Goal: Information Seeking & Learning: Check status

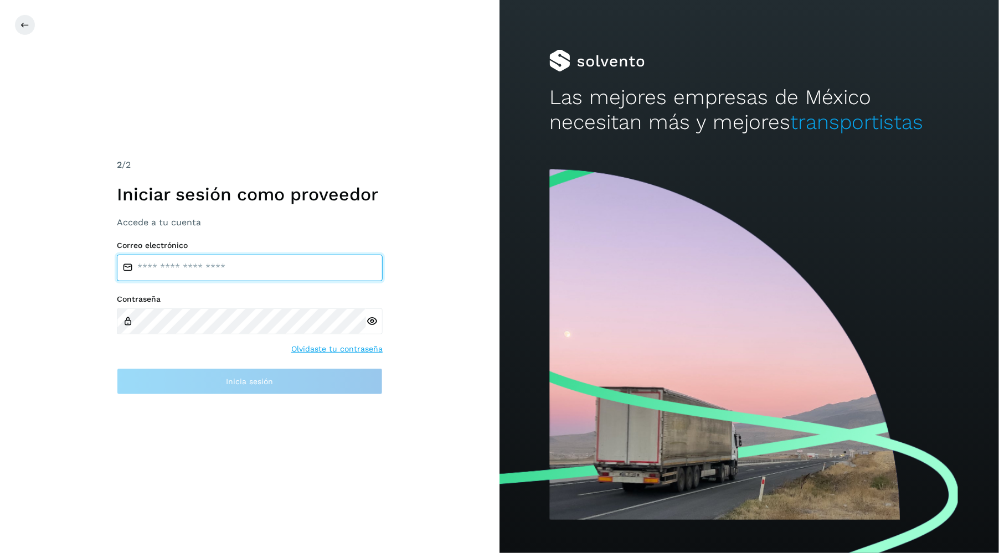
click at [192, 260] on input "email" at bounding box center [250, 268] width 266 height 27
type input "**********"
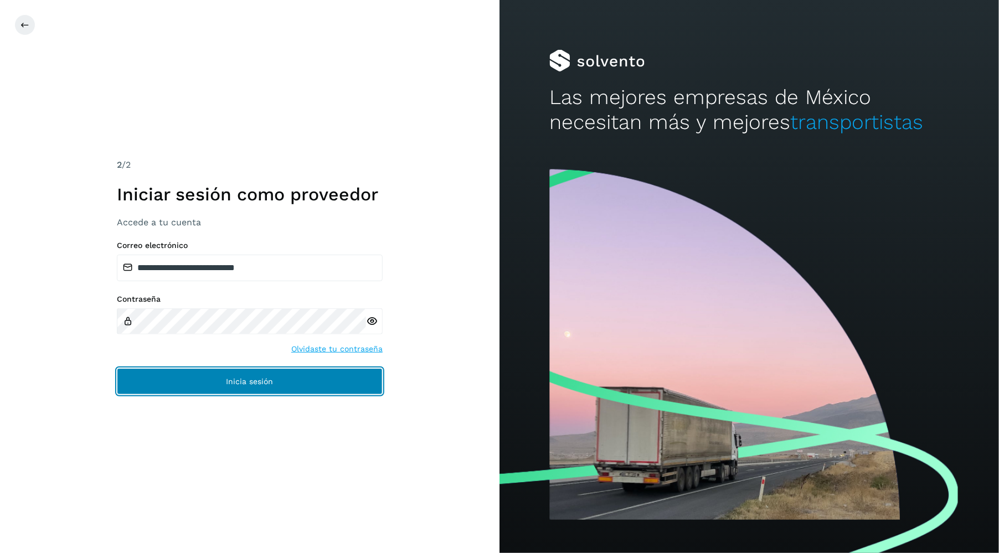
click at [249, 372] on button "Inicia sesión" at bounding box center [250, 381] width 266 height 27
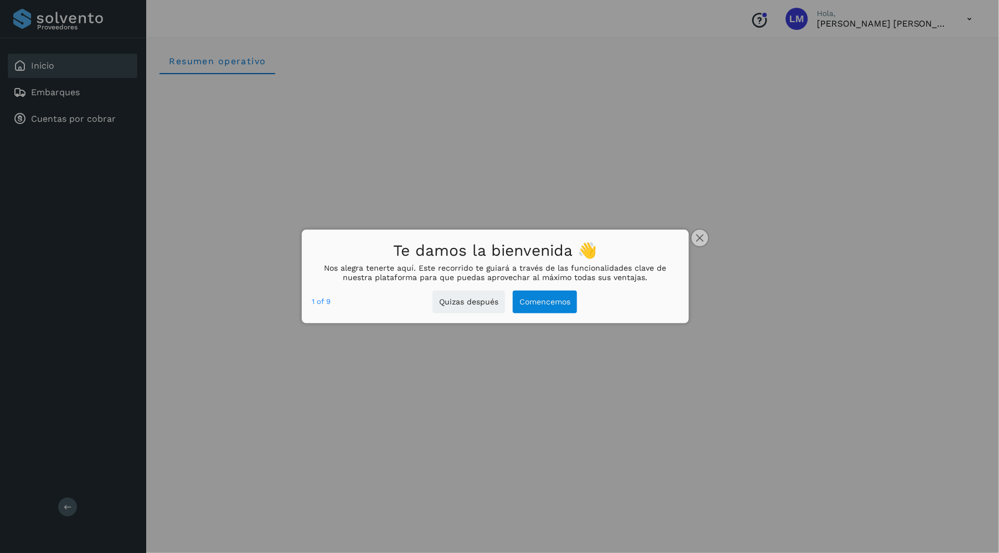
click at [705, 239] on button "close," at bounding box center [699, 238] width 17 height 17
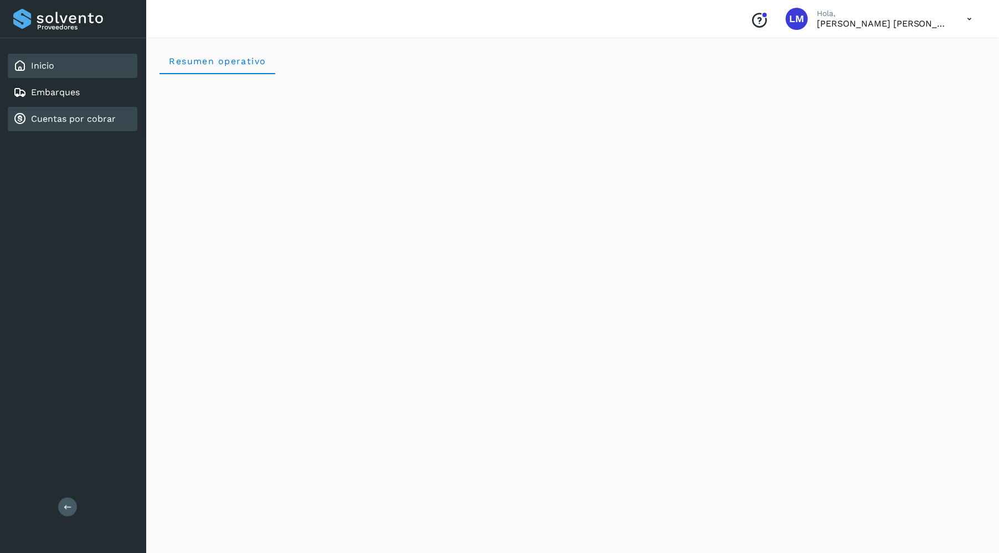
click at [89, 116] on link "Cuentas por cobrar" at bounding box center [73, 118] width 85 height 11
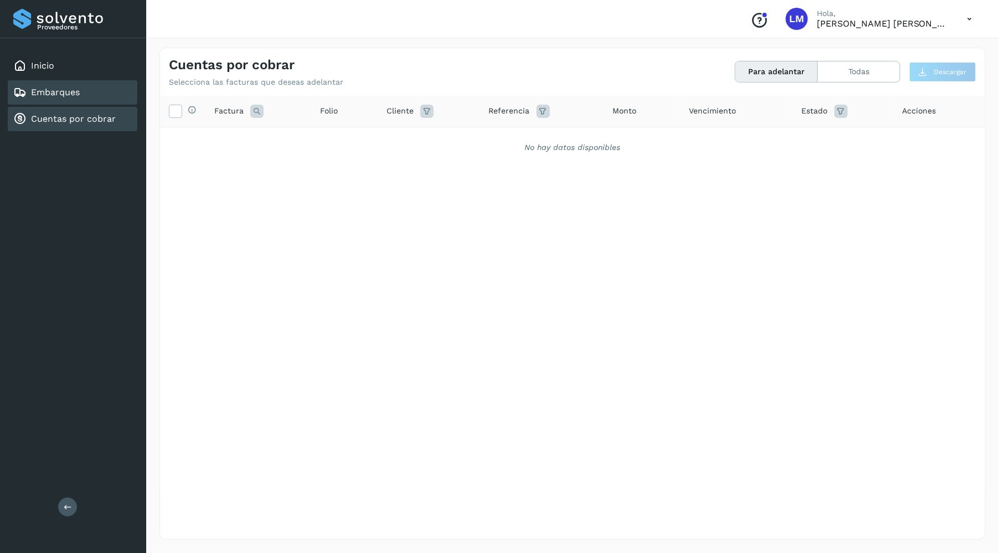
click at [49, 90] on link "Embarques" at bounding box center [55, 92] width 49 height 11
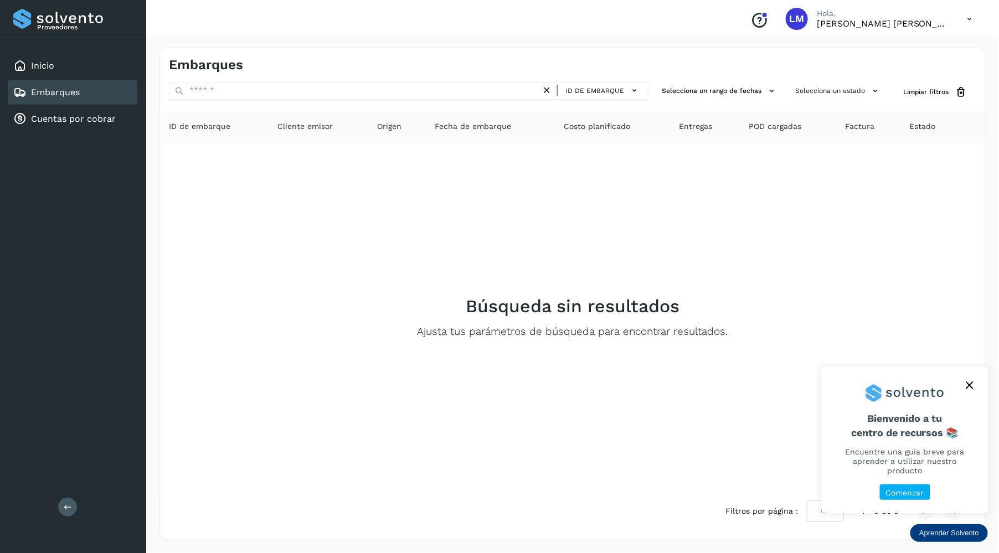
click at [972, 390] on button "close," at bounding box center [969, 385] width 17 height 17
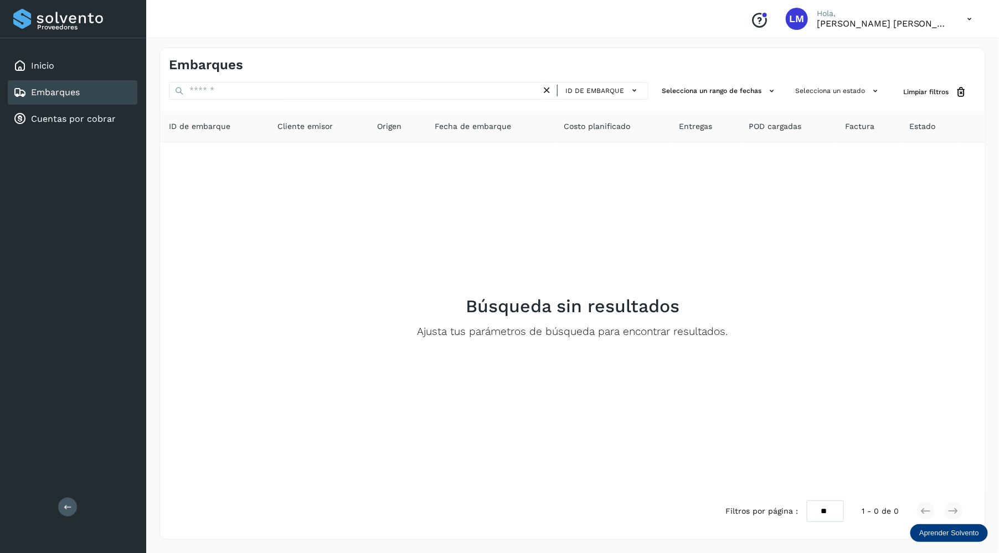
click at [114, 91] on div "Embarques" at bounding box center [73, 92] width 130 height 24
click at [40, 69] on link "Inicio" at bounding box center [42, 65] width 23 height 11
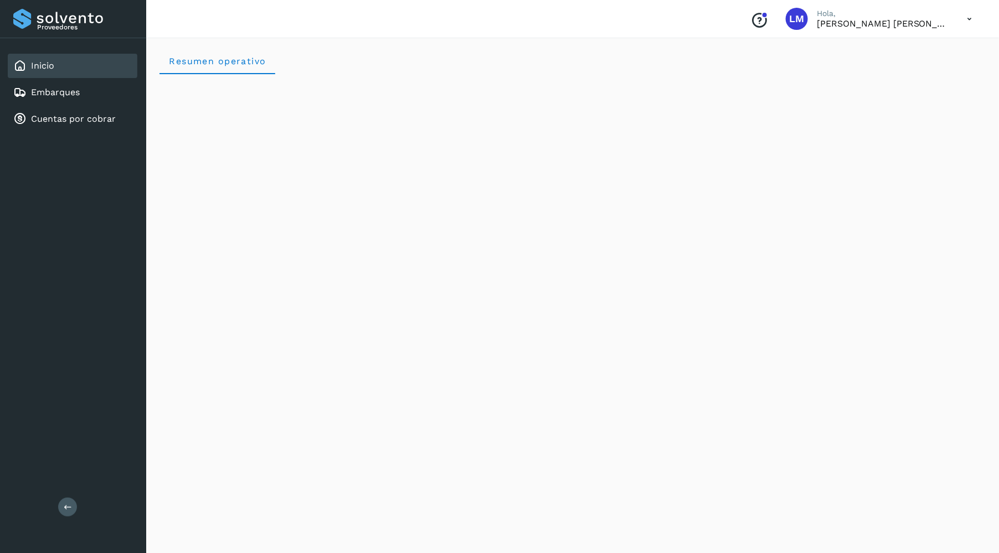
click at [977, 19] on icon at bounding box center [969, 19] width 23 height 23
click at [661, 104] on div at bounding box center [499, 276] width 999 height 553
click at [97, 112] on div "Cuentas por cobrar" at bounding box center [64, 118] width 102 height 13
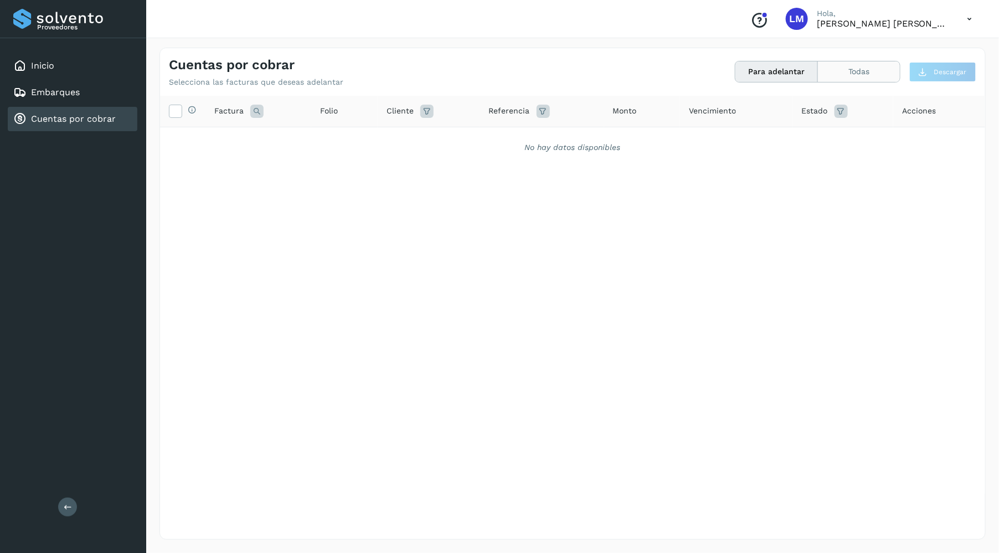
click at [872, 72] on button "Todas" at bounding box center [859, 71] width 82 height 20
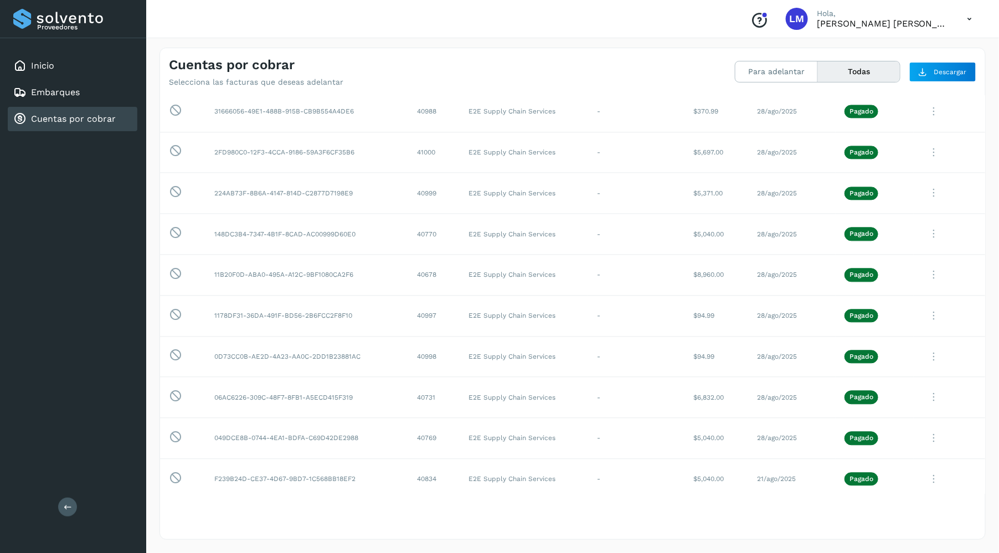
scroll to position [1018, 0]
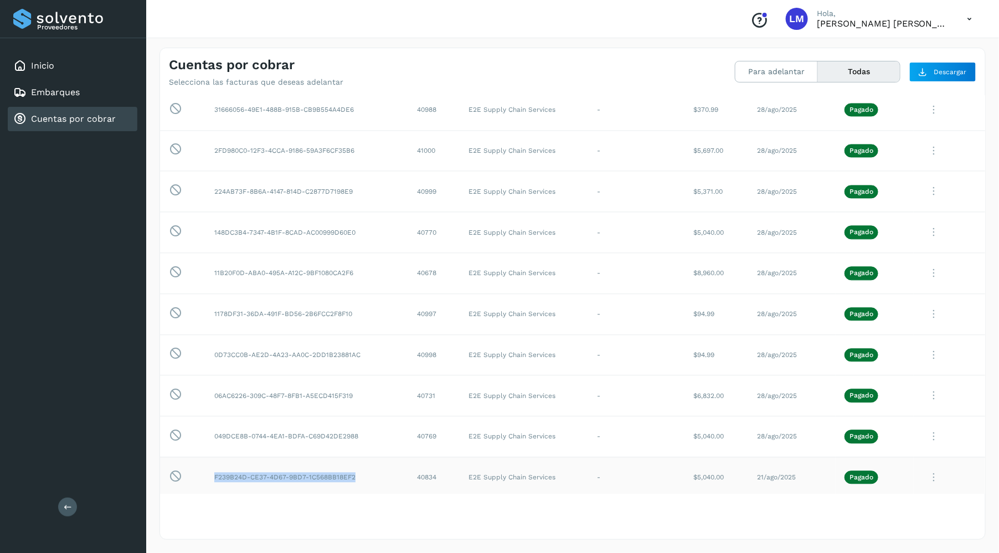
drag, startPoint x: 358, startPoint y: 475, endPoint x: 211, endPoint y: 470, distance: 147.3
click at [211, 470] on td "F239B24D-CE37-4D67-9BD7-1C568BB18EF2" at bounding box center [306, 477] width 203 height 41
copy td "F239B24D-CE37-4D67-9BD7-1C568BB18EF2"
drag, startPoint x: 360, startPoint y: 435, endPoint x: 211, endPoint y: 428, distance: 149.1
click at [209, 427] on td "049DCE8B-0744-4EA1-BDFA-C69D42DE2988" at bounding box center [306, 436] width 203 height 41
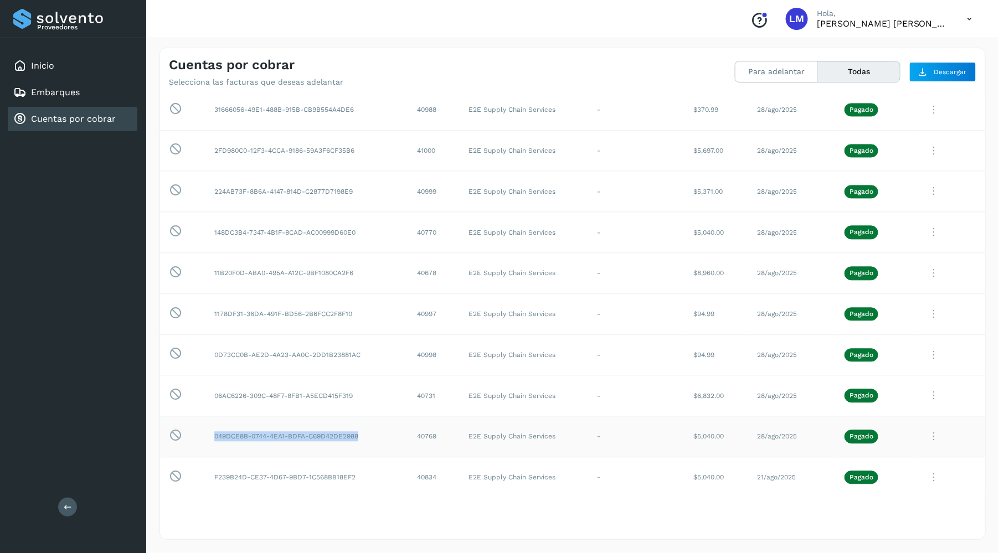
copy td "049DCE8B-0744-4EA1-BDFA-C69D42DE2988"
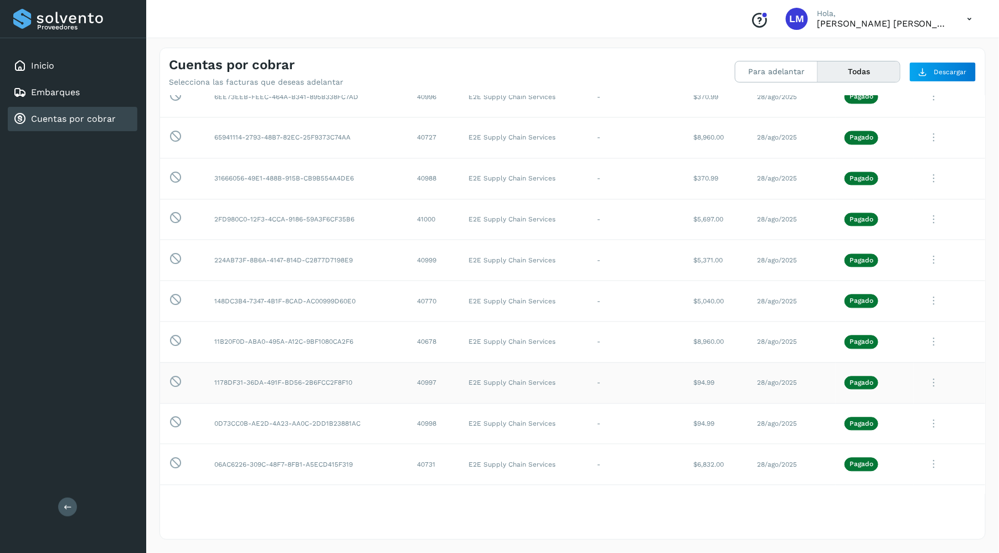
scroll to position [948, 0]
drag, startPoint x: 358, startPoint y: 459, endPoint x: 231, endPoint y: 450, distance: 127.1
click at [231, 450] on td "06AC6226-309C-48F7-8FB1-A5ECD415F319" at bounding box center [306, 465] width 203 height 41
copy td "06AC6226-309C-48F7-8FB1-A5ECD415F319"
drag, startPoint x: 359, startPoint y: 423, endPoint x: 200, endPoint y: 417, distance: 159.0
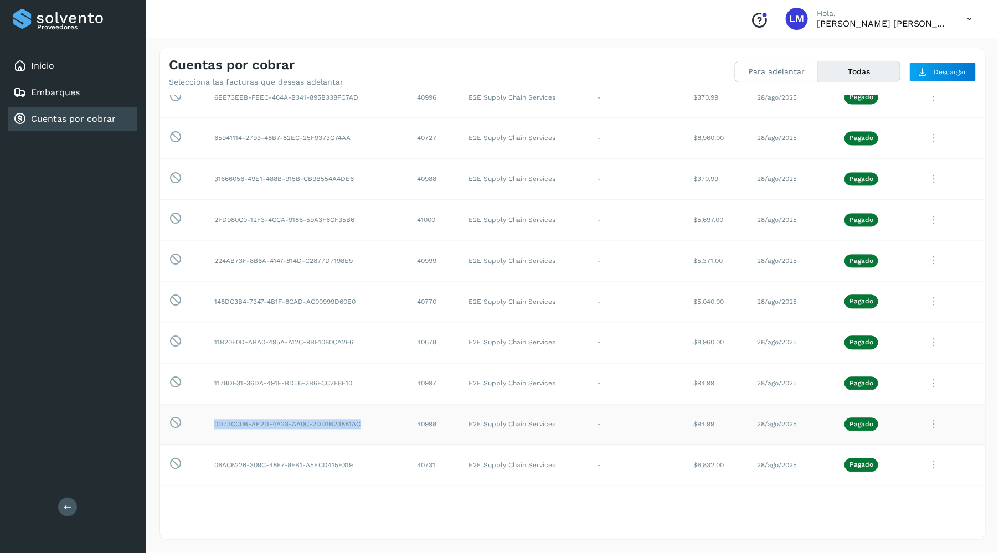
click at [201, 417] on tr "Esta factura no está disponible para adelanto 0D73CC0B-AE2D-4A23-AA0C-2DD1B2388…" at bounding box center [572, 424] width 825 height 41
copy td "0D73CC0B-AE2D-4A23-AA0C-2DD1B23881AC"
drag, startPoint x: 352, startPoint y: 383, endPoint x: 214, endPoint y: 383, distance: 138.4
click at [213, 381] on td "1178DF31-36DA-491F-BD56-2B6FCC2F8F10" at bounding box center [306, 383] width 203 height 41
copy td "1178DF31-36DA-491F-BD56-2B6FCC2F8F10"
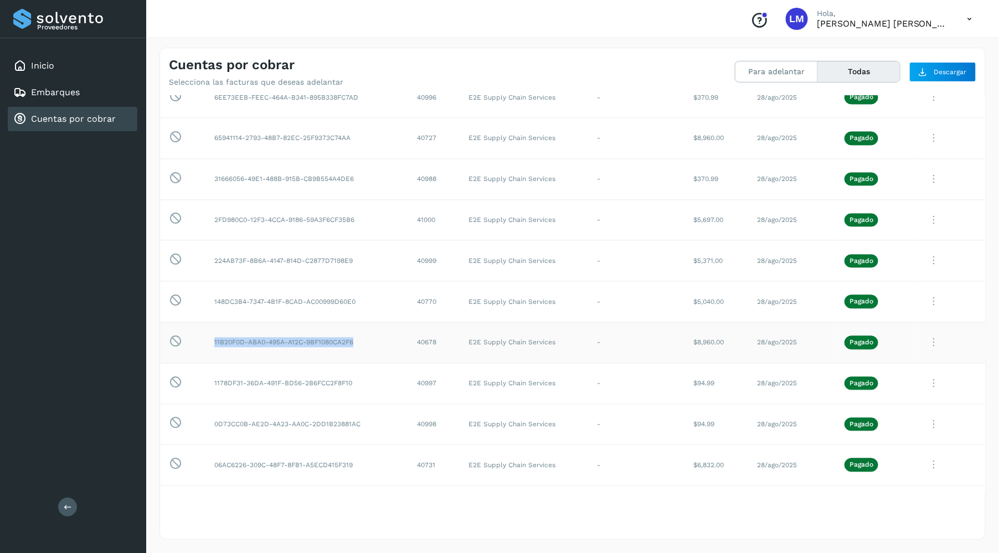
drag, startPoint x: 355, startPoint y: 341, endPoint x: 214, endPoint y: 338, distance: 141.2
click at [213, 338] on td "11B20F0D-ABA0-495A-A12C-9BF1080CA2F6" at bounding box center [306, 342] width 203 height 41
copy td "11B20F0D-ABA0-495A-A12C-9BF1080CA2F6"
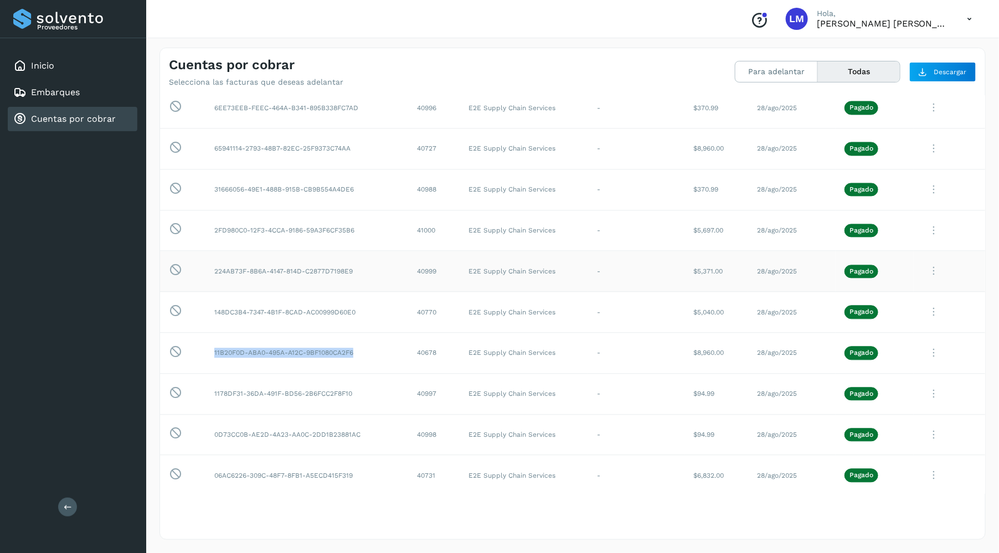
scroll to position [939, 0]
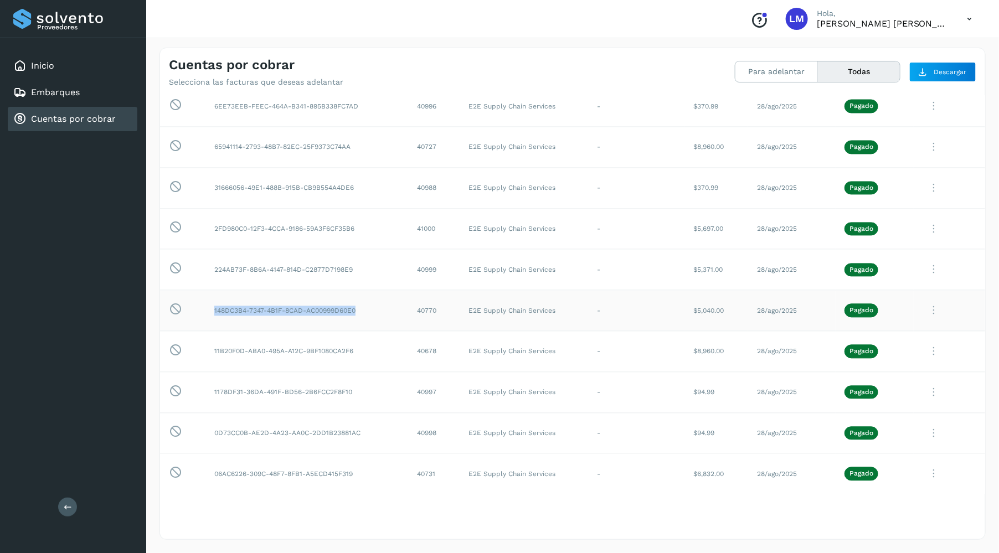
drag, startPoint x: 359, startPoint y: 309, endPoint x: 244, endPoint y: 296, distance: 116.5
click at [244, 296] on td "148DC3B4-7347-4B1F-8CAD-AC00999D60E0" at bounding box center [306, 311] width 203 height 41
copy td "148DC3B4-7347-4B1F-8CAD-AC00999D60E0"
drag, startPoint x: 348, startPoint y: 271, endPoint x: 337, endPoint y: 271, distance: 11.1
click at [337, 272] on td "224AB73F-8B6A-4147-814D-C2877D7198E9" at bounding box center [306, 270] width 203 height 41
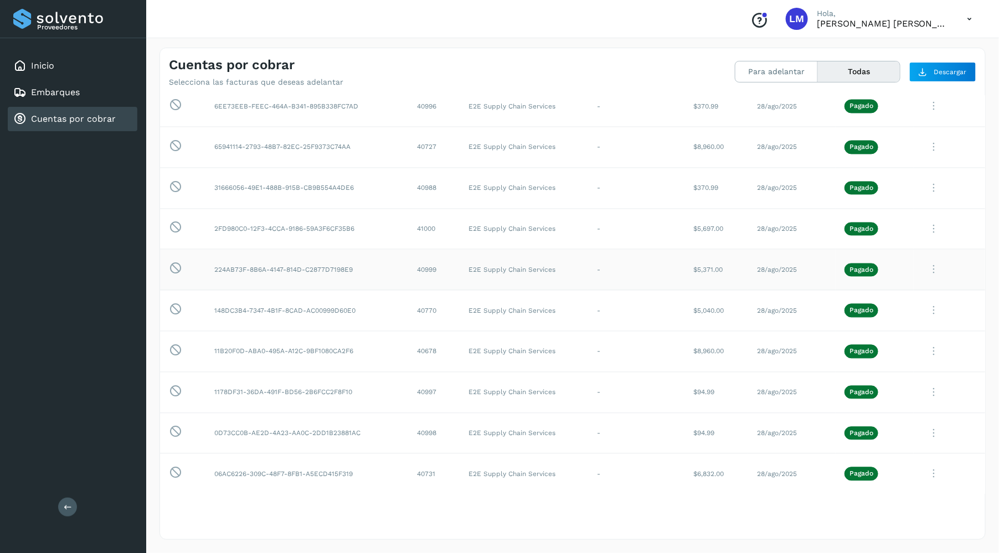
click at [352, 269] on td "224AB73F-8B6A-4147-814D-C2877D7198E9" at bounding box center [306, 270] width 203 height 41
drag, startPoint x: 347, startPoint y: 269, endPoint x: 215, endPoint y: 272, distance: 132.3
click at [215, 272] on td "224AB73F-8B6A-4147-814D-C2877D7198E9" at bounding box center [306, 270] width 203 height 41
copy td "224AB73F-8B6A-4147-814D-C2877D7198E9"
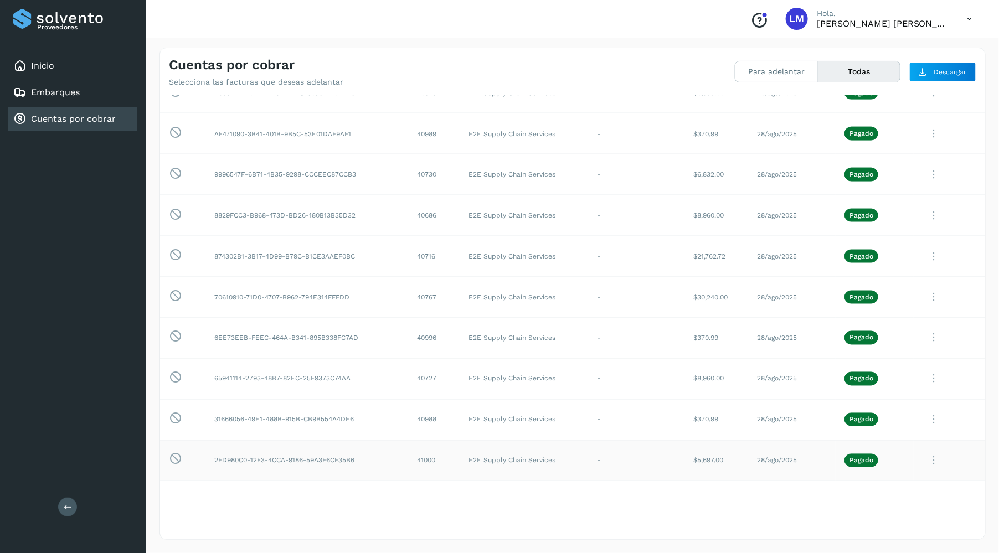
scroll to position [709, 0]
drag, startPoint x: 359, startPoint y: 459, endPoint x: 212, endPoint y: 456, distance: 147.3
click at [212, 456] on td "2FD980C0-12F3-4CCA-9186-59A3F6CF35B6" at bounding box center [306, 460] width 203 height 41
copy td "2FD980C0-12F3-4CCA-9186-59A3F6CF35B6"
drag, startPoint x: 355, startPoint y: 415, endPoint x: 214, endPoint y: 411, distance: 140.7
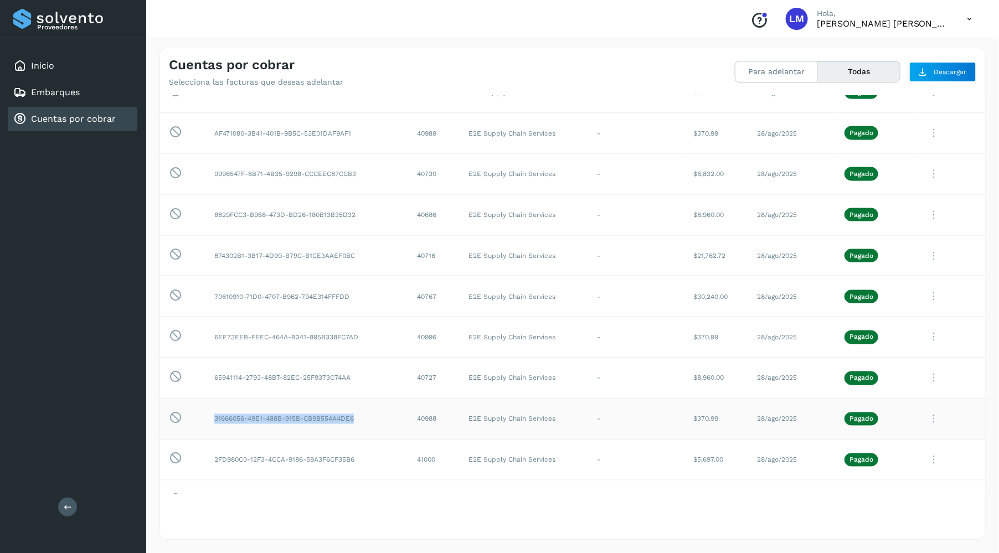
click at [210, 411] on td "31666056-49E1-488B-915B-CB9B554A4DE6" at bounding box center [306, 419] width 203 height 41
copy td "31666056-49E1-488B-915B-CB9B554A4DE6"
drag, startPoint x: 350, startPoint y: 374, endPoint x: 212, endPoint y: 372, distance: 138.4
click at [212, 372] on td "65941114-2793-48B7-82EC-25F9373C74AA" at bounding box center [306, 378] width 203 height 41
drag, startPoint x: 358, startPoint y: 337, endPoint x: 187, endPoint y: 332, distance: 171.7
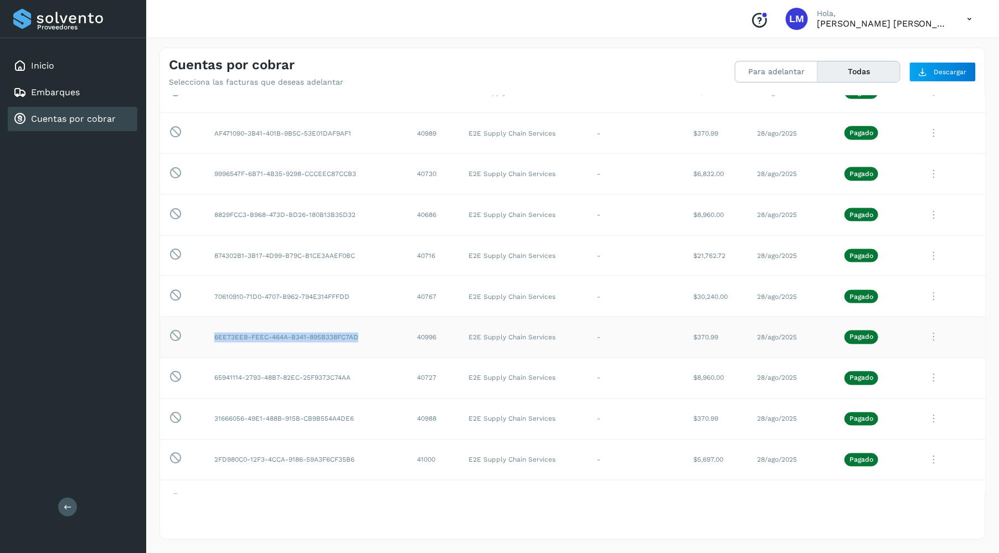
click at [187, 332] on tr "Esta factura no está disponible para adelanto 6EE73EEB-FEEC-464A-B341-895B338FC…" at bounding box center [572, 337] width 825 height 41
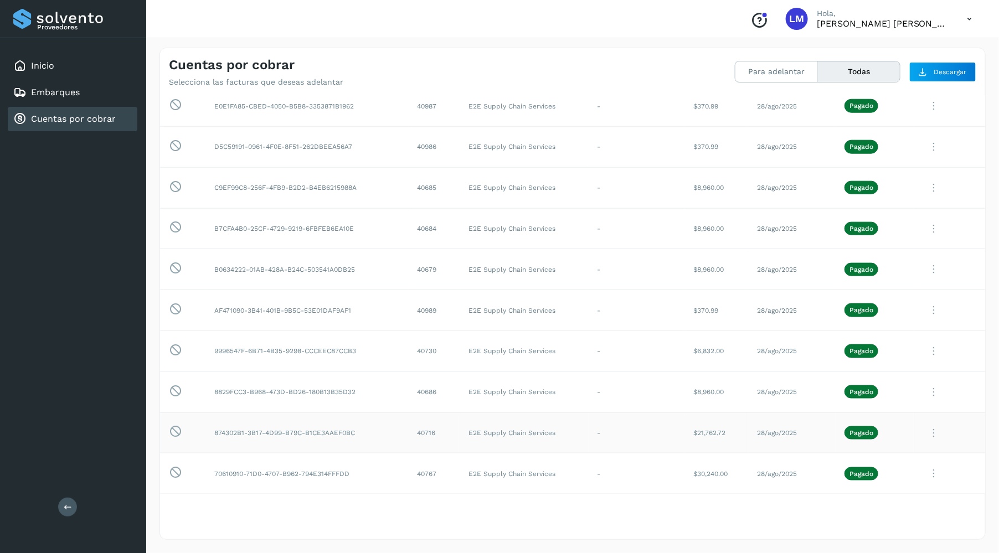
scroll to position [532, 0]
drag, startPoint x: 350, startPoint y: 473, endPoint x: 211, endPoint y: 469, distance: 139.0
click at [212, 469] on td "70610910-71D0-4707-B962-794E314FFFDD" at bounding box center [306, 473] width 203 height 41
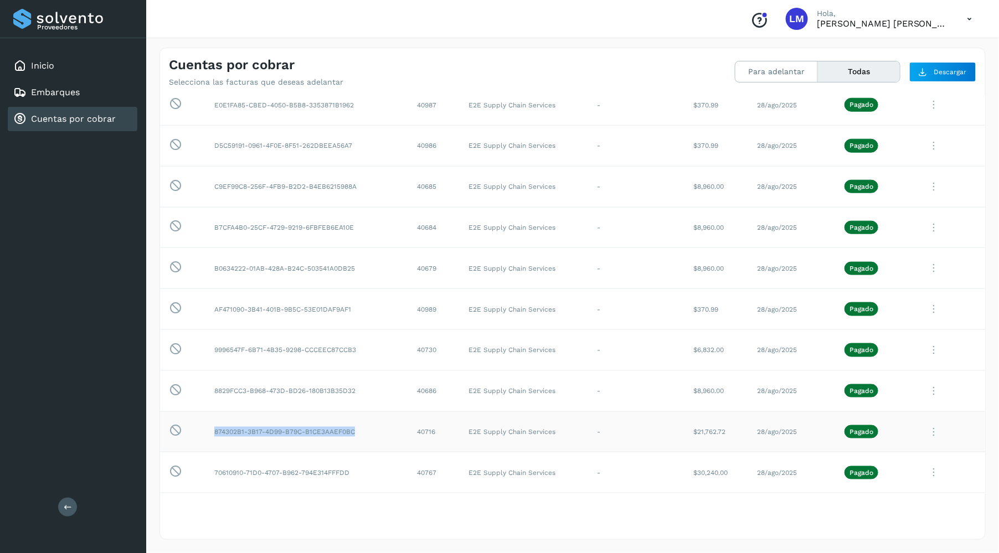
drag, startPoint x: 353, startPoint y: 432, endPoint x: 195, endPoint y: 418, distance: 159.0
click at [195, 418] on tr "Esta factura no está disponible para adelanto 874302B1-3B17-4D99-B79C-B1CE3AAEF…" at bounding box center [572, 431] width 825 height 41
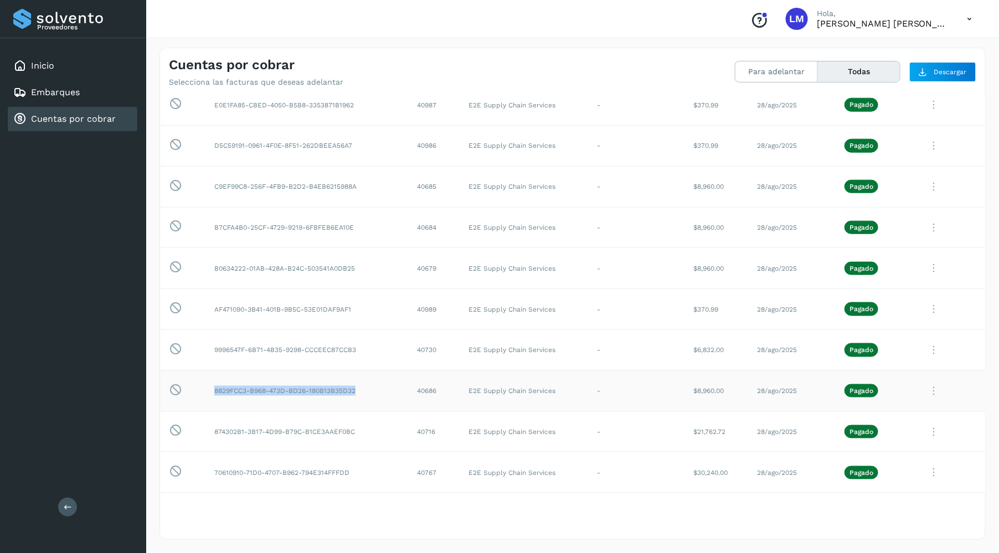
drag, startPoint x: 357, startPoint y: 389, endPoint x: 214, endPoint y: 388, distance: 143.4
click at [214, 388] on td "8829FCC3-B968-473D-BD26-180B13B35D32" at bounding box center [306, 390] width 203 height 41
click at [340, 386] on td "8829FCC3-B968-473D-BD26-180B13B35D32" at bounding box center [306, 390] width 203 height 41
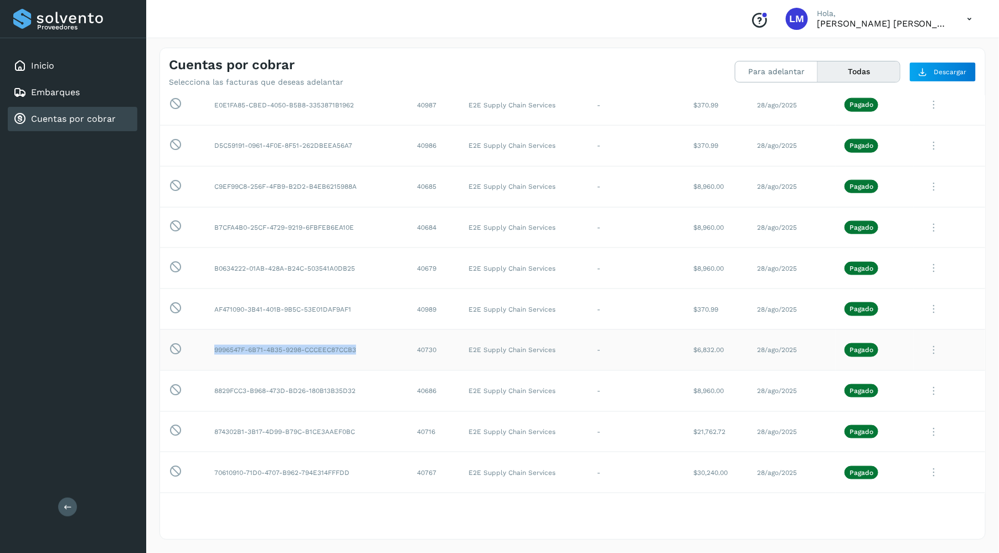
drag, startPoint x: 357, startPoint y: 348, endPoint x: 215, endPoint y: 342, distance: 141.8
click at [216, 342] on td "9996547F-6B71-4B35-9298-CCCEEC87CCB3" at bounding box center [306, 349] width 203 height 41
drag, startPoint x: 352, startPoint y: 307, endPoint x: 214, endPoint y: 308, distance: 138.4
click at [214, 308] on td "AF471090-3B41-401B-9B5C-53E01DAF9AF1" at bounding box center [306, 309] width 203 height 41
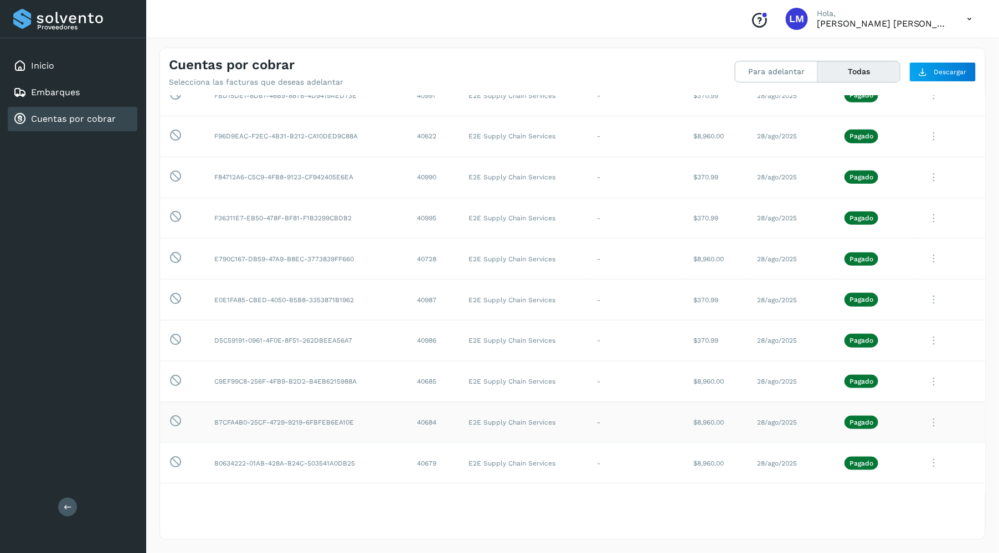
scroll to position [332, 0]
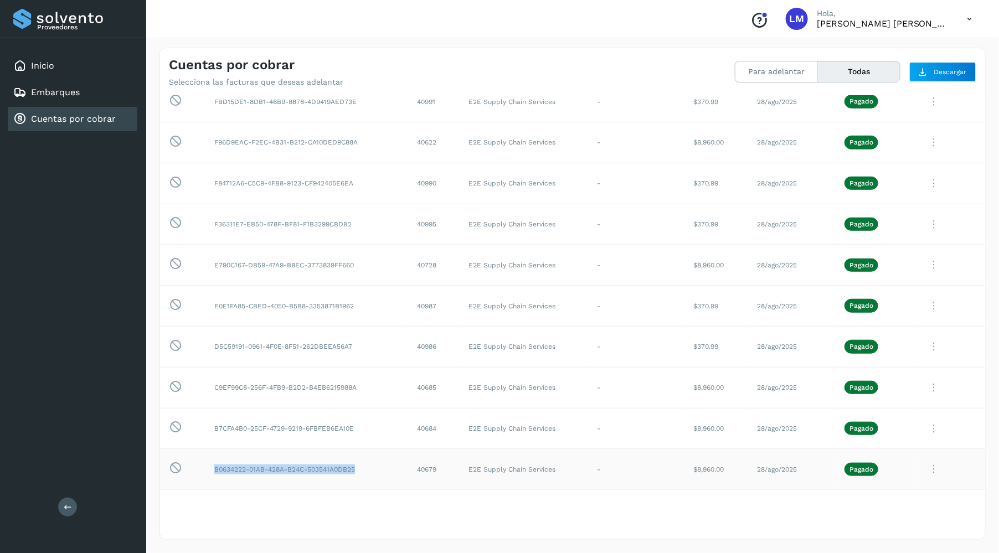
drag, startPoint x: 356, startPoint y: 468, endPoint x: 291, endPoint y: 460, distance: 65.2
click at [291, 460] on td "B0634222-01AB-428A-B24C-503541A0DB25" at bounding box center [306, 469] width 203 height 41
drag, startPoint x: 357, startPoint y: 425, endPoint x: 213, endPoint y: 424, distance: 143.4
click at [206, 426] on td "B7CFA4B0-25CF-4729-9219-6FBFEB6EA10E" at bounding box center [306, 428] width 203 height 41
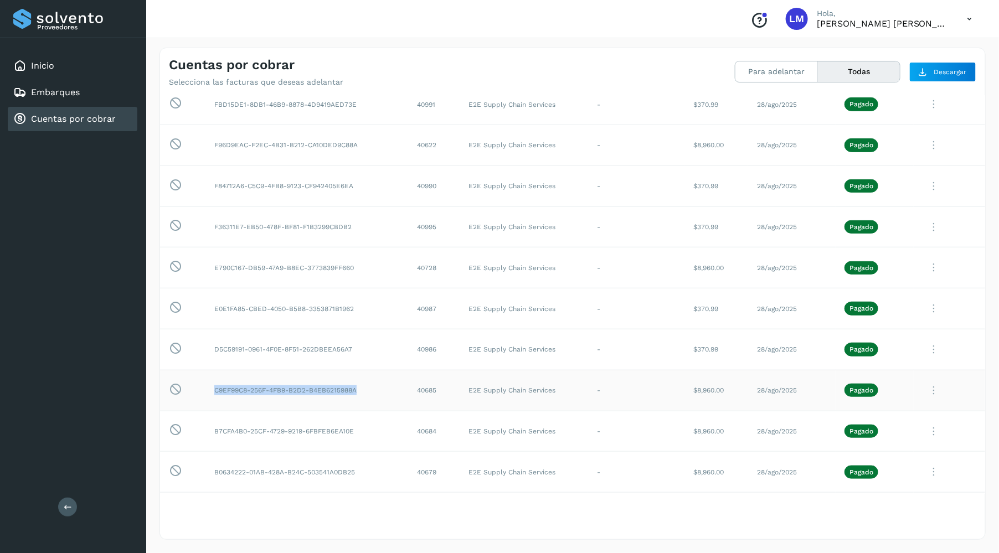
drag, startPoint x: 358, startPoint y: 386, endPoint x: 216, endPoint y: 386, distance: 142.3
click at [216, 386] on td "C9EF99C8-256F-4FB9-B2D2-B4EB6215988A" at bounding box center [306, 390] width 203 height 41
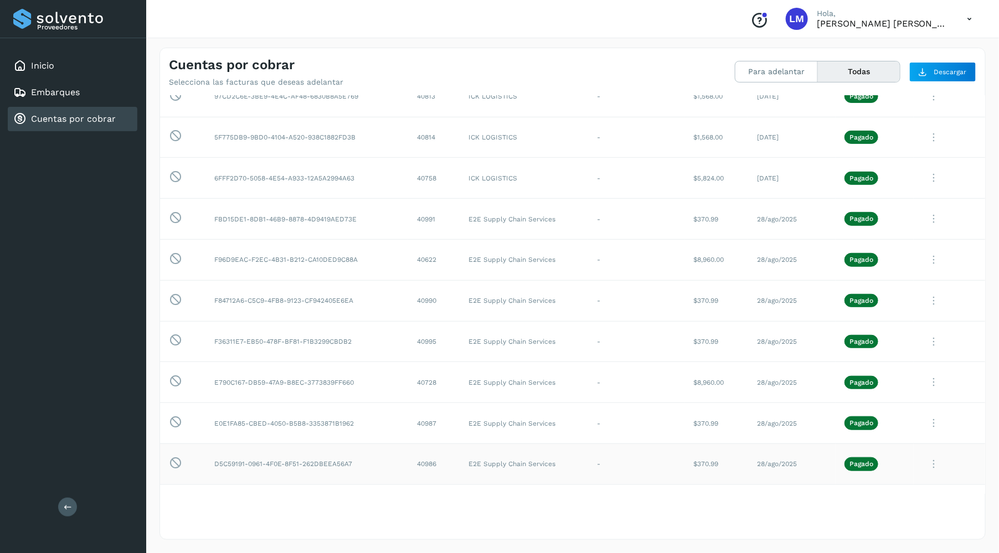
scroll to position [210, 0]
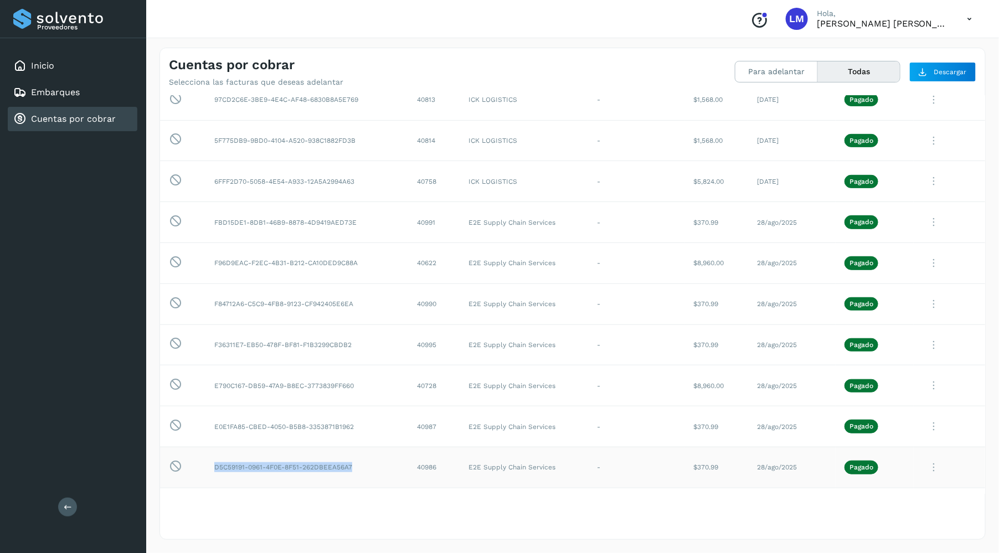
drag, startPoint x: 357, startPoint y: 466, endPoint x: 249, endPoint y: 457, distance: 108.4
click at [249, 457] on td "D5C59191-0961-4F0E-8F51-262DBEEA56A7" at bounding box center [306, 467] width 203 height 41
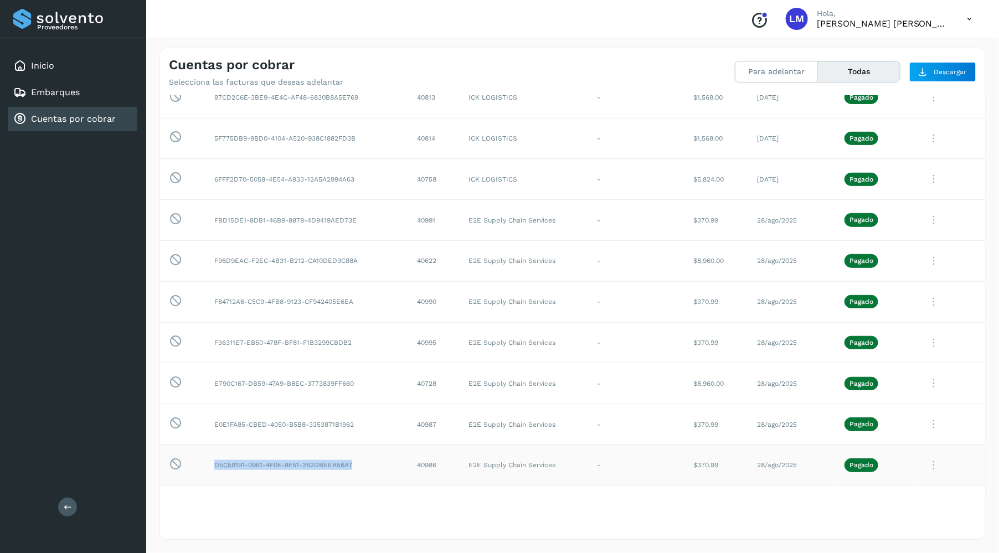
click at [296, 464] on td "D5C59191-0961-4F0E-8F51-262DBEEA56A7" at bounding box center [306, 465] width 203 height 41
drag, startPoint x: 349, startPoint y: 464, endPoint x: 251, endPoint y: 457, distance: 98.3
click at [251, 457] on td "D5C59191-0961-4F0E-8F51-262DBEEA56A7" at bounding box center [306, 465] width 203 height 41
drag, startPoint x: 355, startPoint y: 424, endPoint x: 211, endPoint y: 419, distance: 143.5
click at [213, 419] on td "E0E1FA85-CBED-4050-B5B8-3353871B1962" at bounding box center [306, 424] width 203 height 41
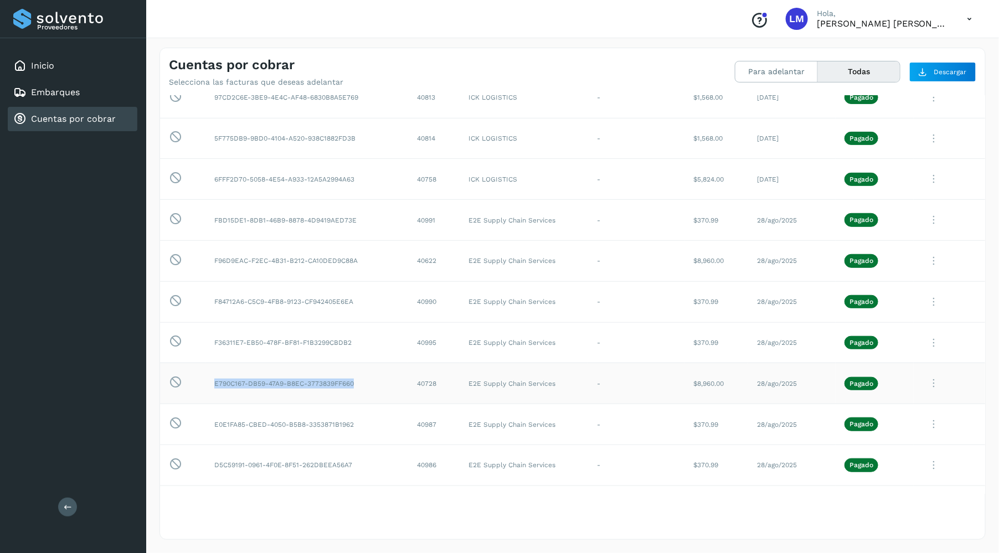
drag, startPoint x: 354, startPoint y: 383, endPoint x: 208, endPoint y: 383, distance: 146.7
click at [208, 383] on td "E790C167-DB59-47A9-B8EC-3773839FF660" at bounding box center [306, 383] width 203 height 41
drag, startPoint x: 353, startPoint y: 342, endPoint x: 208, endPoint y: 339, distance: 145.1
click at [208, 339] on td "F36311E7-EB50-478F-BF81-F1B3299CBDB2" at bounding box center [306, 342] width 203 height 41
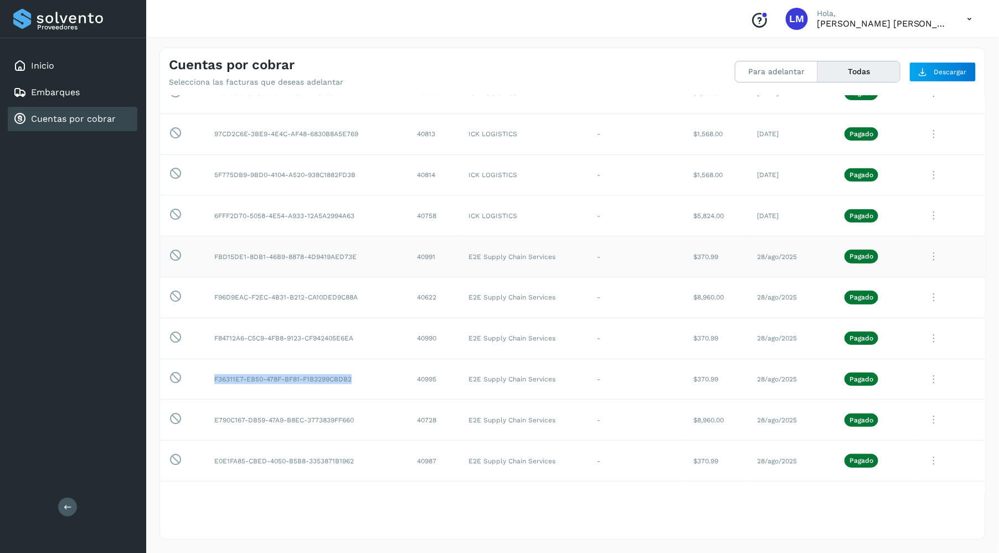
scroll to position [175, 0]
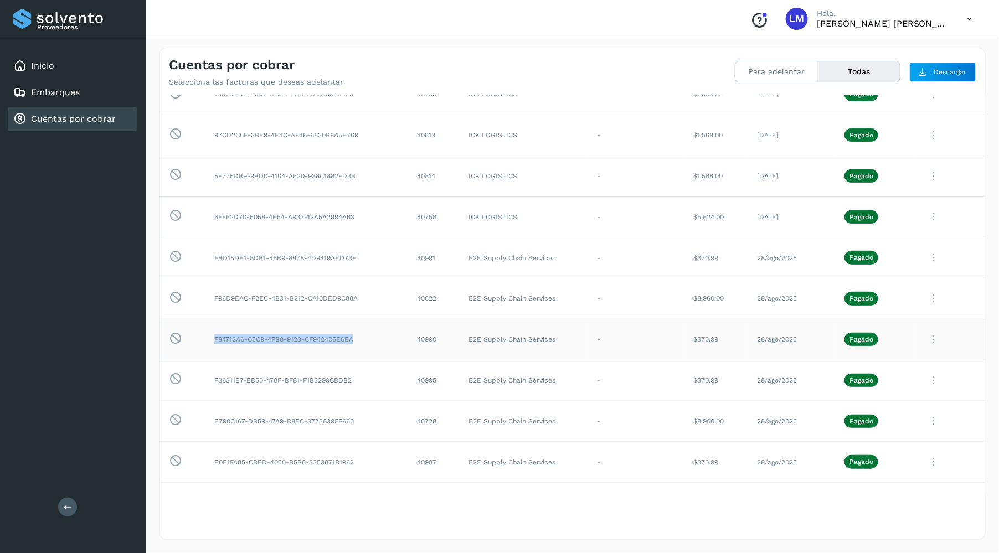
drag, startPoint x: 356, startPoint y: 340, endPoint x: 208, endPoint y: 333, distance: 148.5
click at [209, 334] on td "F84712A6-C5C9-4FB8-9123-CF942405E6EA" at bounding box center [306, 339] width 203 height 41
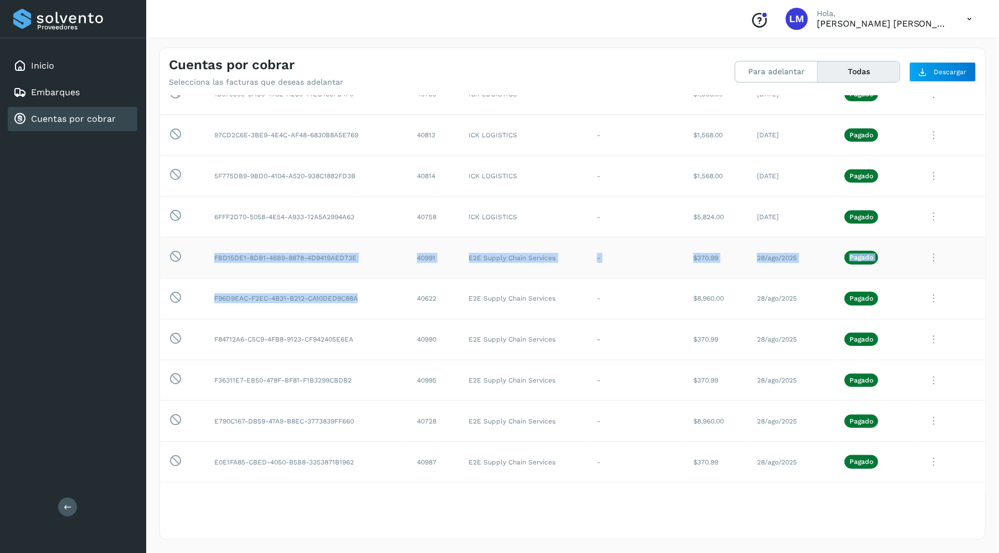
drag, startPoint x: 357, startPoint y: 297, endPoint x: 165, endPoint y: 274, distance: 193.5
click at [401, 308] on td "F96D9EAC-F2EC-4B31-B212-CA10DED9C88A" at bounding box center [306, 298] width 203 height 41
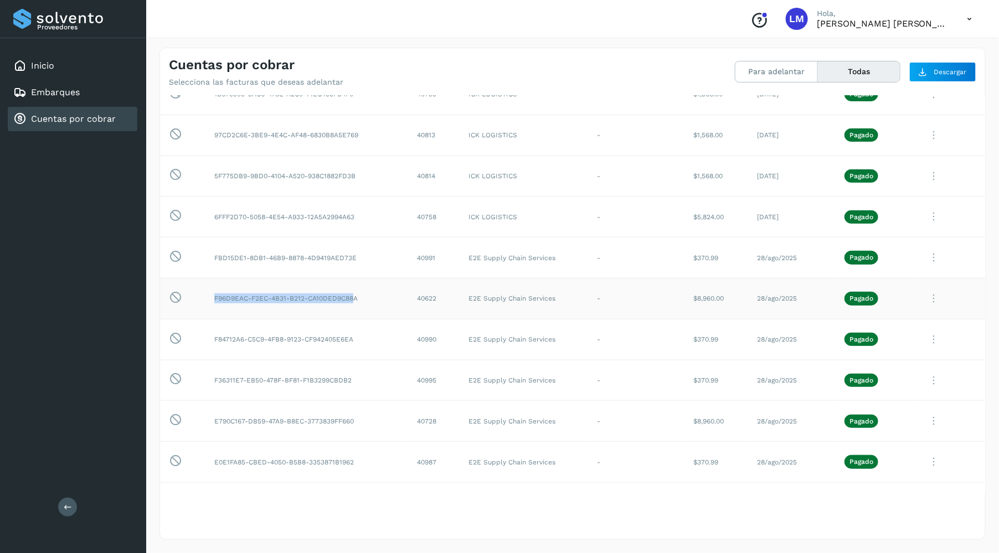
drag, startPoint x: 355, startPoint y: 297, endPoint x: 300, endPoint y: 295, distance: 55.4
click at [252, 286] on td "F96D9EAC-F2EC-4B31-B212-CA10DED9C88A" at bounding box center [306, 298] width 203 height 41
click at [368, 291] on td "F96D9EAC-F2EC-4B31-B212-CA10DED9C88A" at bounding box center [306, 298] width 203 height 41
drag, startPoint x: 357, startPoint y: 299, endPoint x: 199, endPoint y: 282, distance: 159.3
click at [185, 278] on tr "Esta factura no está disponible para adelanto F96D9EAC-F2EC-4B31-B212-CA10DED9C…" at bounding box center [572, 298] width 825 height 41
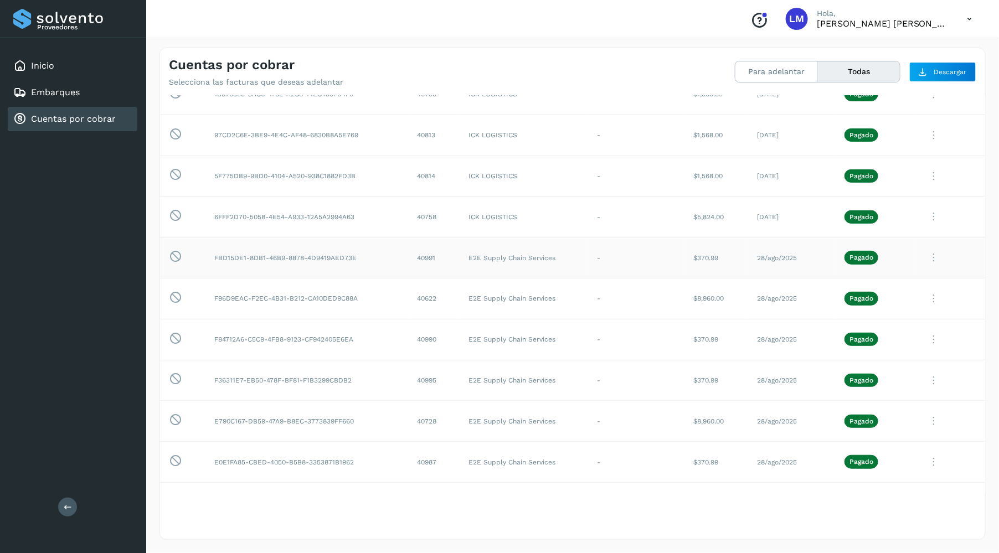
scroll to position [176, 0]
drag, startPoint x: 355, startPoint y: 259, endPoint x: 216, endPoint y: 256, distance: 138.4
click at [215, 256] on td "FBD15DE1-8DB1-46B9-8878-4D9419AED73E" at bounding box center [306, 257] width 203 height 41
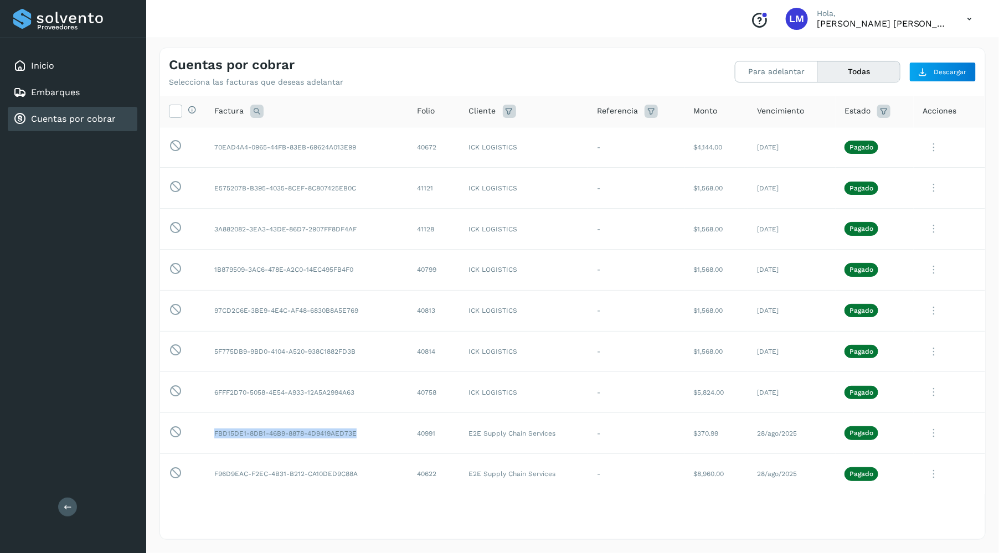
scroll to position [0, 0]
